Goal: Information Seeking & Learning: Find specific fact

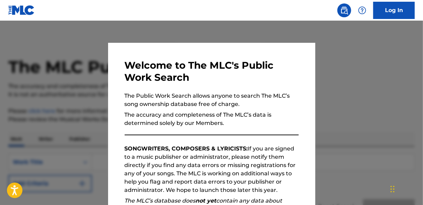
scroll to position [73, 0]
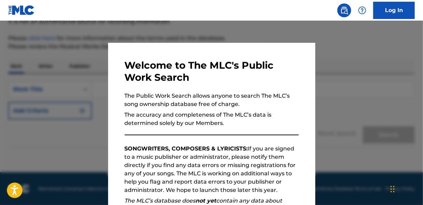
click at [301, 157] on div "Welcome to The MLC's Public Work Search The Public Work Search allows anyone to…" at bounding box center [211, 179] width 207 height 273
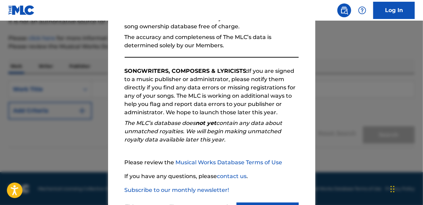
scroll to position [111, 0]
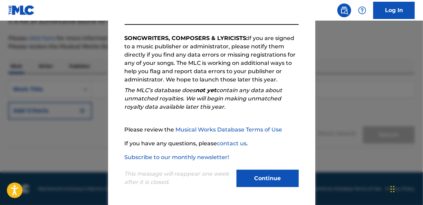
click at [281, 177] on button "Continue" at bounding box center [268, 178] width 62 height 17
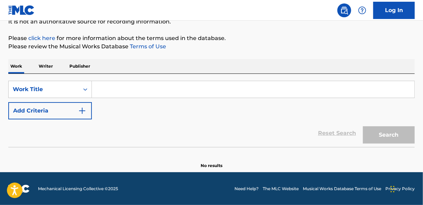
click at [216, 95] on input "Search Form" at bounding box center [253, 89] width 323 height 17
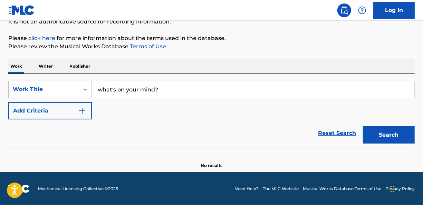
type input "what's on your mind?"
click at [72, 109] on button "Add Criteria" at bounding box center [50, 110] width 84 height 17
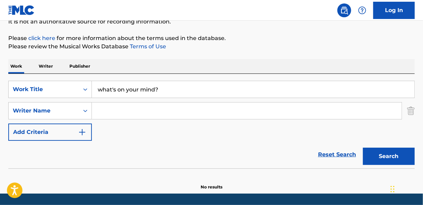
click at [108, 113] on input "Search Form" at bounding box center [247, 111] width 310 height 17
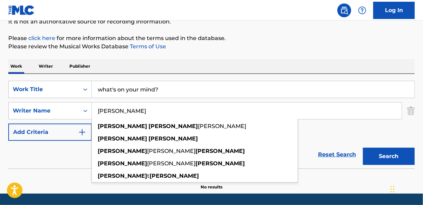
type input "[PERSON_NAME]"
click at [393, 154] on button "Search" at bounding box center [389, 156] width 52 height 17
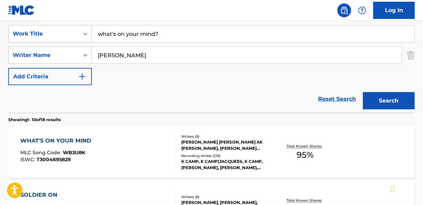
scroll to position [137, 0]
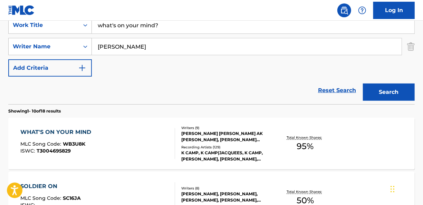
click at [234, 131] on div "[PERSON_NAME] [PERSON_NAME] AK [PERSON_NAME], [PERSON_NAME] [PERSON_NAME] [PERS…" at bounding box center [227, 137] width 90 height 12
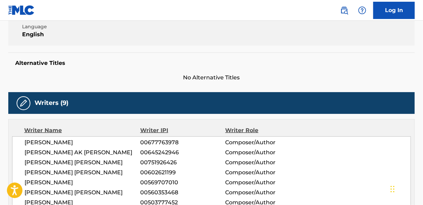
scroll to position [104, 0]
